Goal: Task Accomplishment & Management: Manage account settings

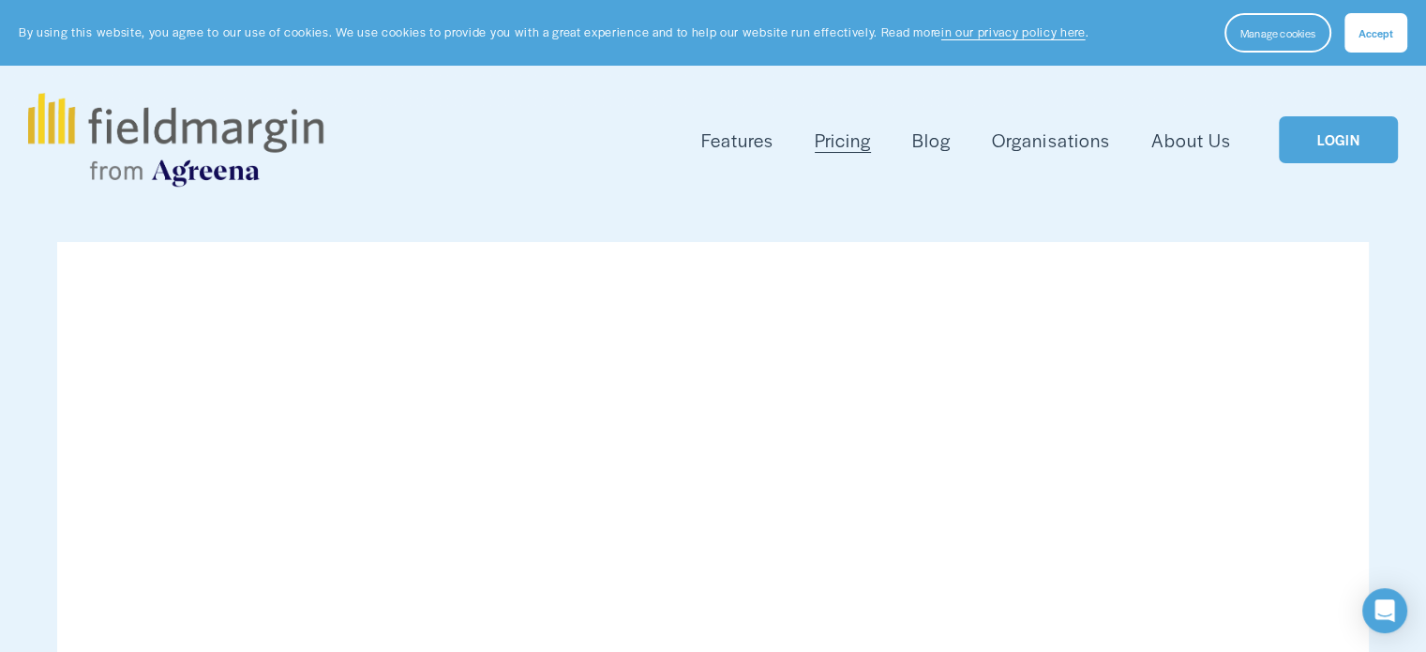
click at [1349, 149] on link "LOGIN" at bounding box center [1338, 140] width 118 height 48
click at [1370, 133] on link "LOGIN" at bounding box center [1338, 140] width 118 height 48
